Goal: Find contact information

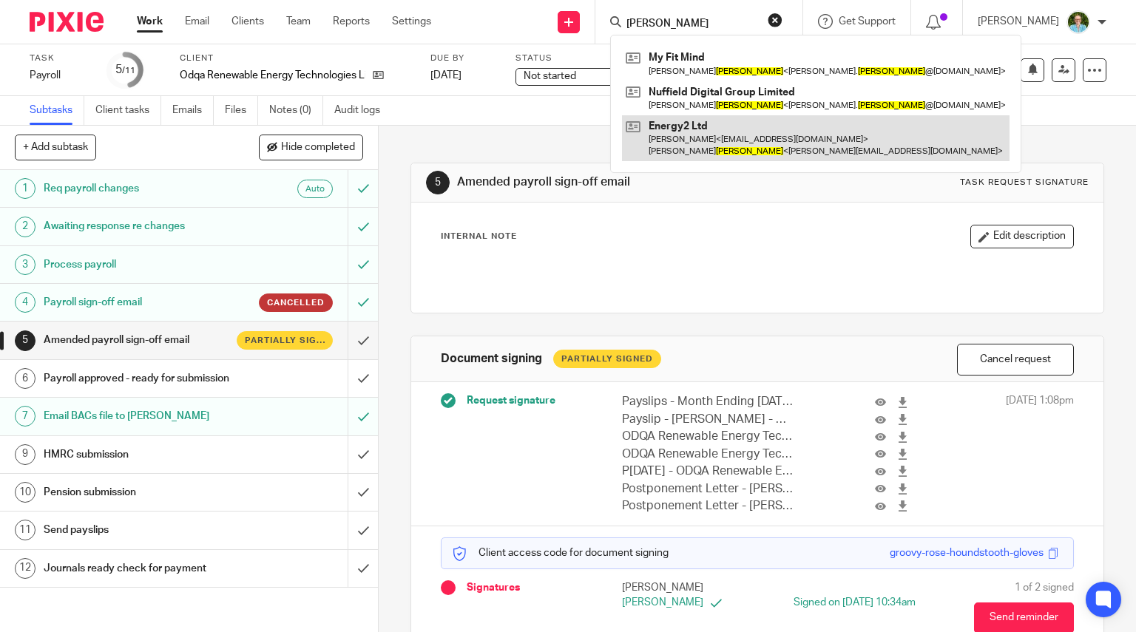
type input "[PERSON_NAME]"
drag, startPoint x: 773, startPoint y: 140, endPoint x: 655, endPoint y: 160, distance: 119.8
click at [775, 141] on link at bounding box center [815, 138] width 387 height 46
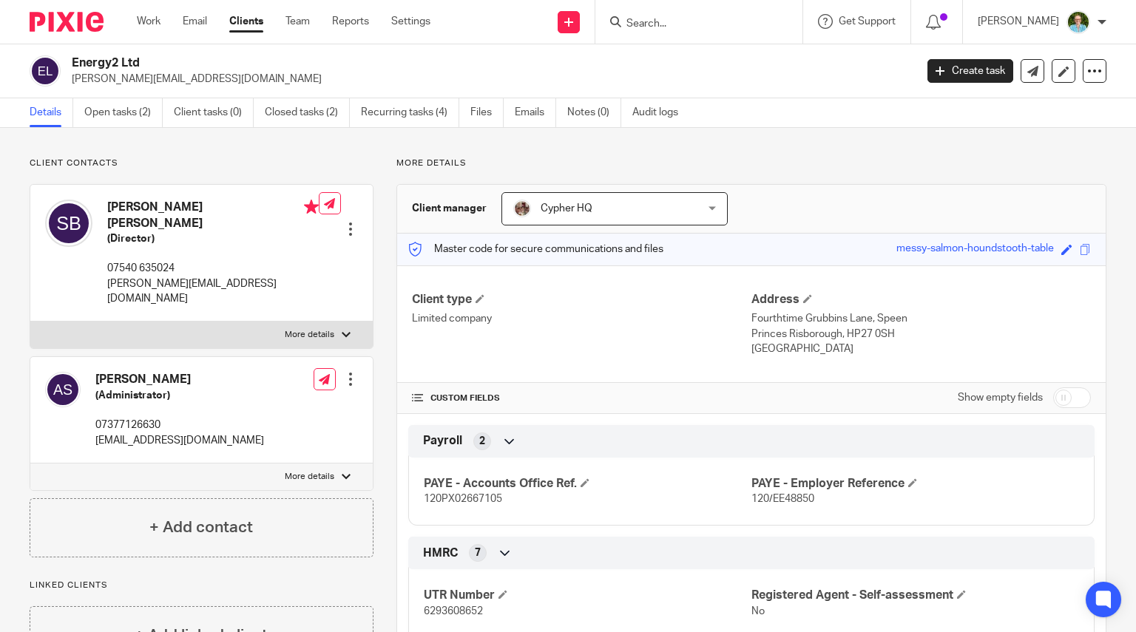
click at [302, 329] on p "More details" at bounding box center [310, 335] width 50 height 12
click at [30, 321] on input "More details" at bounding box center [30, 321] width 1 height 1
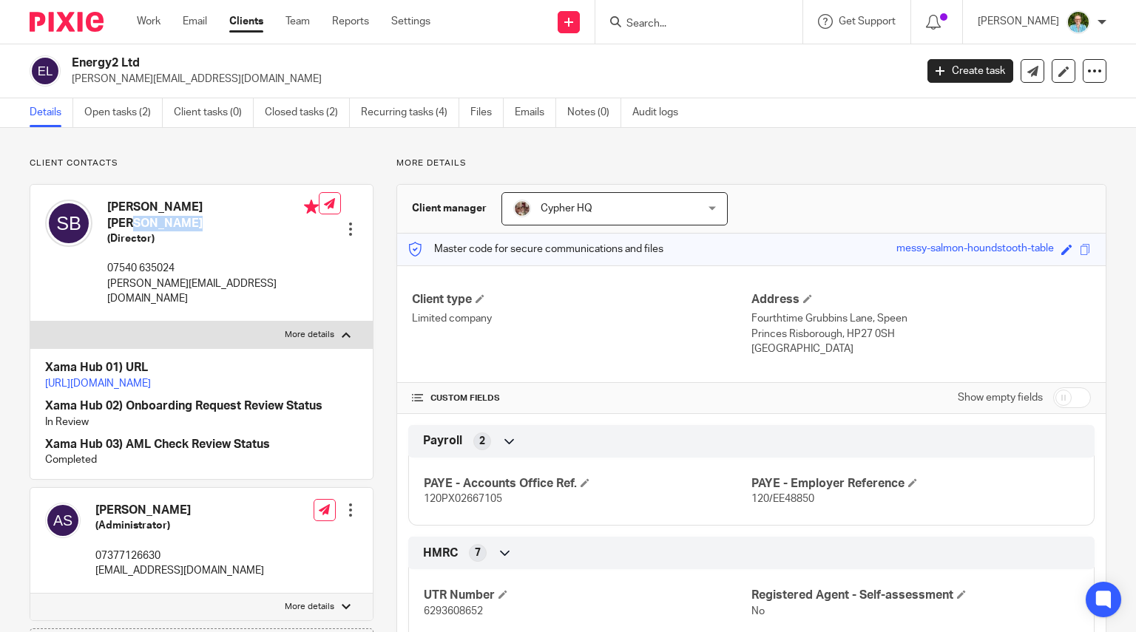
drag, startPoint x: 207, startPoint y: 203, endPoint x: 155, endPoint y: 208, distance: 52.7
click at [155, 208] on h4 "Shaun Christopher Butler" at bounding box center [212, 216] width 211 height 32
drag, startPoint x: 183, startPoint y: 212, endPoint x: 194, endPoint y: 214, distance: 10.6
click at [184, 212] on h4 "Shaun Christopher Butler" at bounding box center [212, 216] width 211 height 32
click at [211, 206] on h4 "Shaun Christopher Butler" at bounding box center [212, 216] width 211 height 32
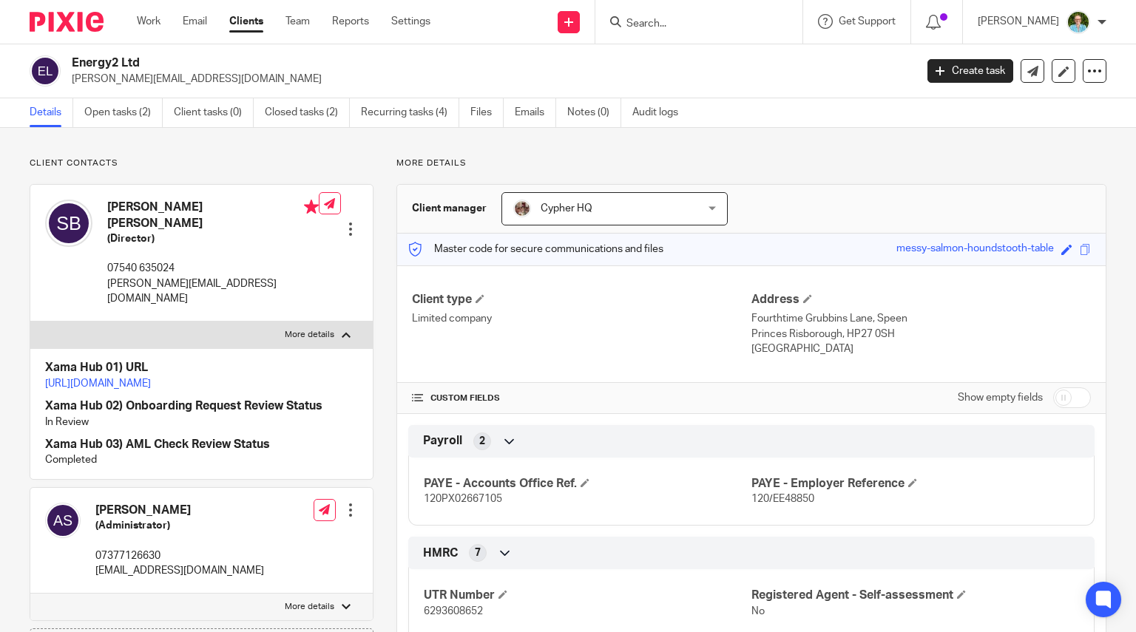
drag, startPoint x: 214, startPoint y: 205, endPoint x: 147, endPoint y: 208, distance: 67.4
click at [147, 208] on h4 "Shaun Christopher Butler" at bounding box center [212, 216] width 211 height 32
copy h4 "Christopher"
drag, startPoint x: 217, startPoint y: 274, endPoint x: 104, endPoint y: 276, distance: 112.4
click at [104, 276] on div "Shaun Christopher Butler (Director) 07540 635024 shaun@energy2.co.uk" at bounding box center [182, 252] width 274 height 121
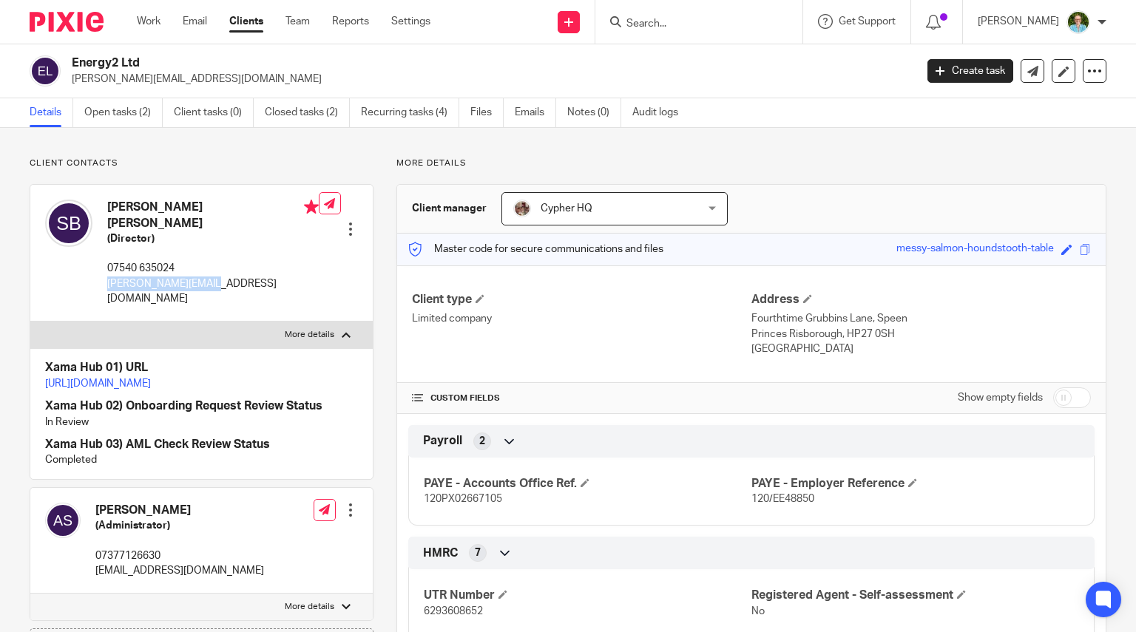
copy p "[PERSON_NAME][EMAIL_ADDRESS][DOMAIN_NAME]"
click at [335, 322] on label "More details" at bounding box center [201, 335] width 342 height 27
click at [30, 321] on input "More details" at bounding box center [30, 321] width 1 height 1
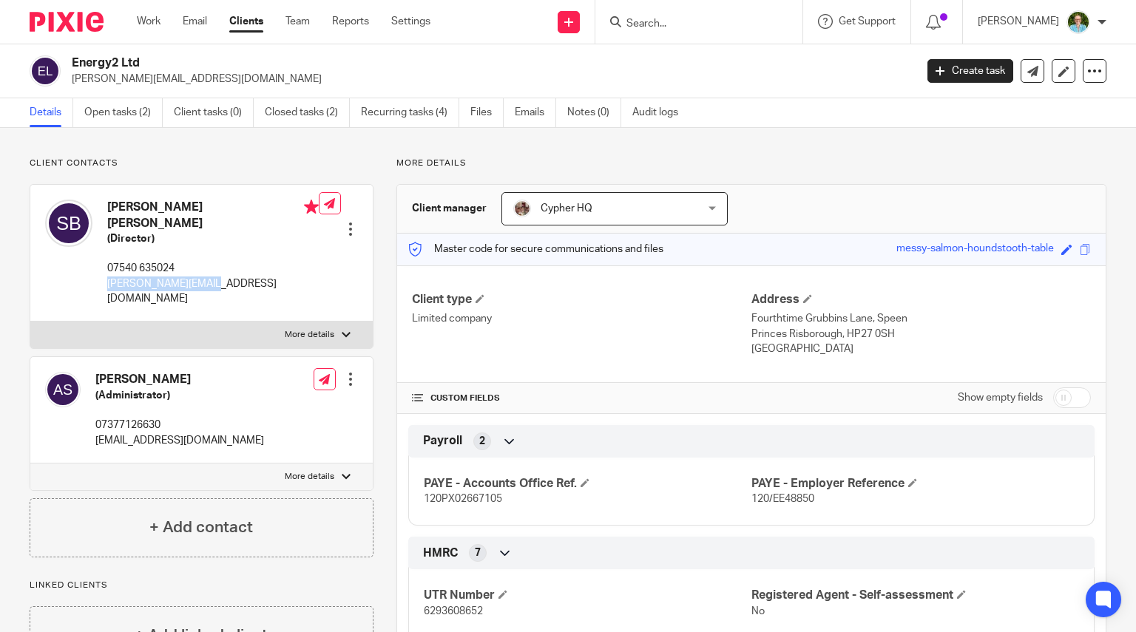
click at [335, 322] on label "More details" at bounding box center [201, 335] width 342 height 27
click at [30, 321] on input "More details" at bounding box center [30, 321] width 1 height 1
checkbox input "true"
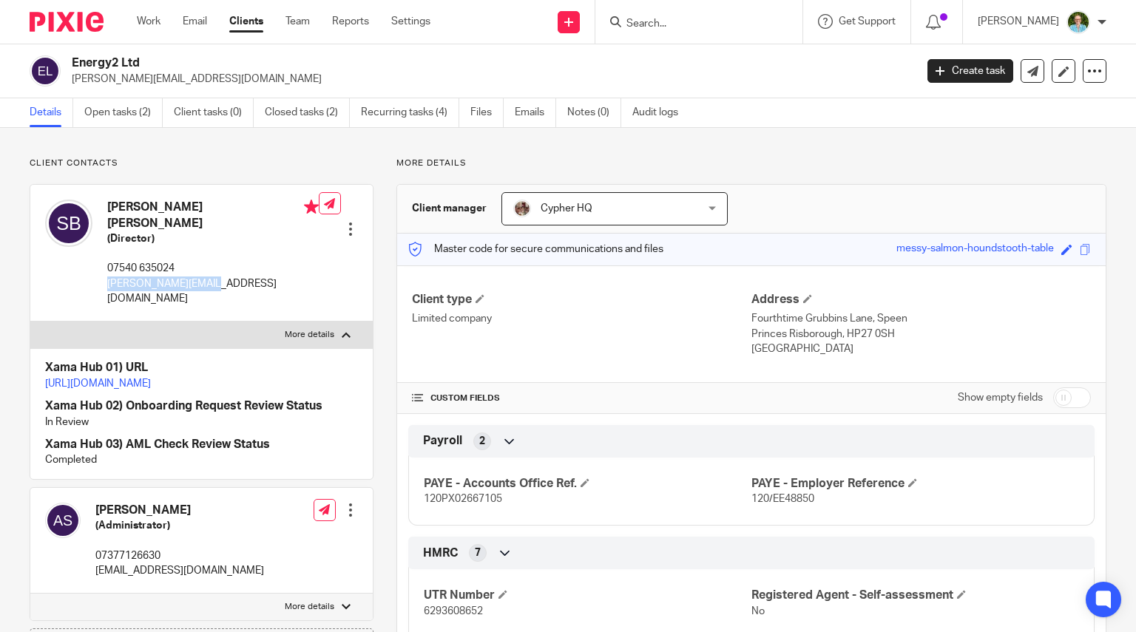
click at [349, 222] on div at bounding box center [350, 229] width 15 height 15
click at [481, 72] on p "[PERSON_NAME][EMAIL_ADDRESS][DOMAIN_NAME]" at bounding box center [488, 79] width 833 height 15
